Goal: Task Accomplishment & Management: Manage account settings

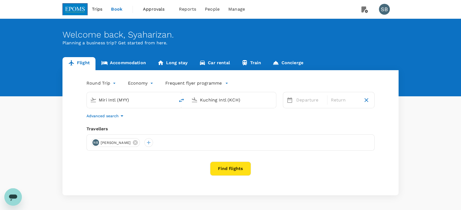
click at [156, 10] on span "Approvals" at bounding box center [156, 9] width 27 height 7
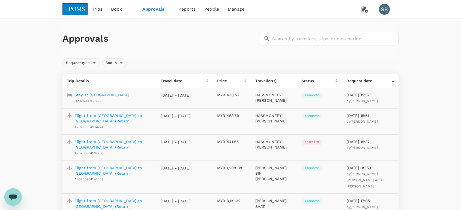
click at [113, 93] on p "Stay at Imperial Palace Hotel" at bounding box center [101, 94] width 54 height 5
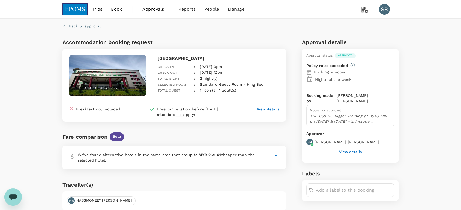
click at [85, 27] on p "Back to approval" at bounding box center [85, 25] width 32 height 5
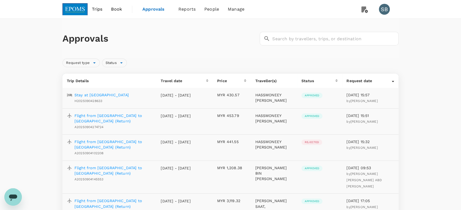
click at [108, 96] on p "Stay at Imperial Palace Hotel" at bounding box center [101, 94] width 54 height 5
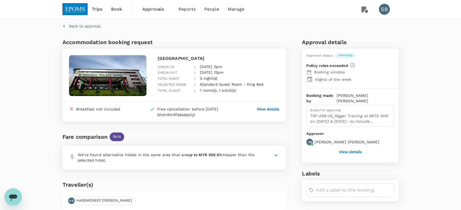
click at [75, 7] on img at bounding box center [74, 9] width 25 height 12
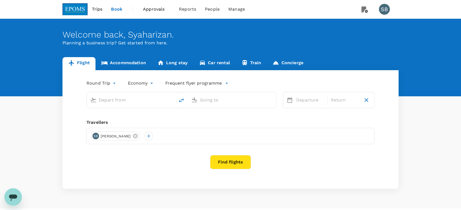
type input "Miri Intl (MYY)"
type input "Kuching Intl (KCH)"
type input "Miri Intl (MYY)"
type input "Kuching Intl (KCH)"
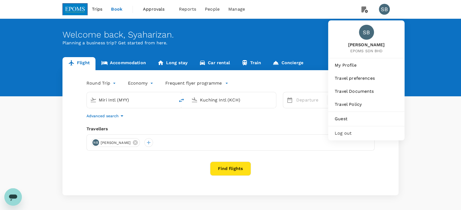
click at [347, 134] on span "Log out" at bounding box center [365, 133] width 63 height 7
